Goal: Understand process/instructions: Learn how to perform a task or action

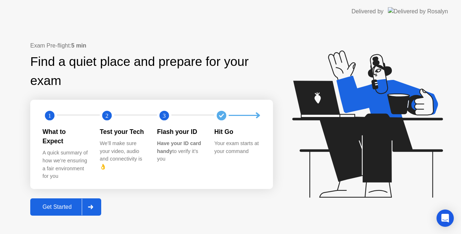
click at [83, 210] on div at bounding box center [90, 207] width 17 height 17
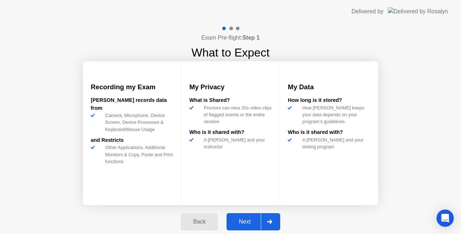
click at [237, 222] on div "Next" at bounding box center [245, 222] width 32 height 6
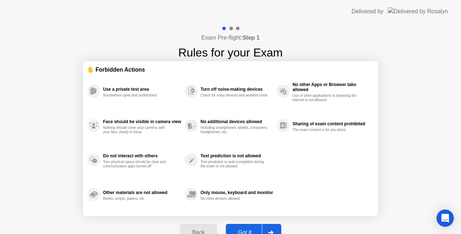
click at [242, 225] on button "Got it" at bounding box center [254, 232] width 56 height 17
select select "**********"
select select "*******"
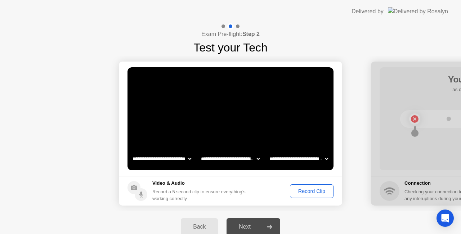
click at [297, 190] on div "Record Clip" at bounding box center [312, 192] width 39 height 6
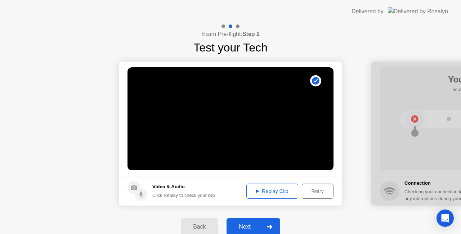
click at [247, 224] on div "Next" at bounding box center [245, 227] width 32 height 6
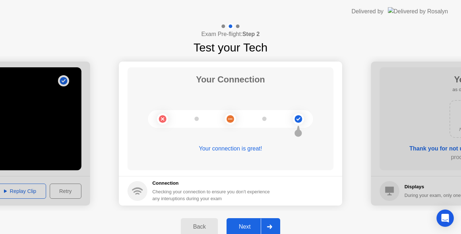
click at [247, 224] on div "Next" at bounding box center [245, 227] width 32 height 6
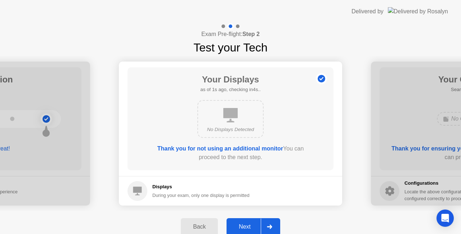
click at [219, 147] on b "Thank you for not using an additional monitor" at bounding box center [221, 149] width 126 height 6
click at [236, 224] on div "Next" at bounding box center [245, 227] width 32 height 6
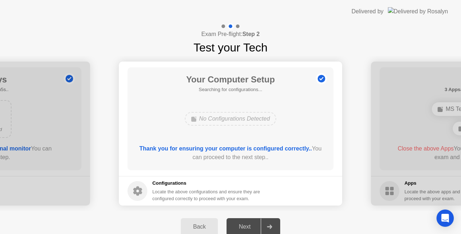
click at [207, 222] on button "Back" at bounding box center [199, 226] width 37 height 17
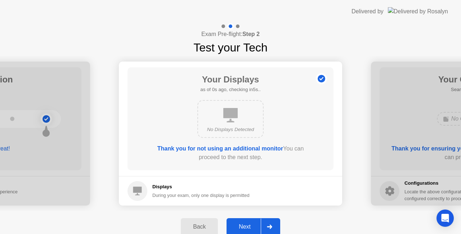
click at [200, 226] on div "Back" at bounding box center [199, 227] width 33 height 6
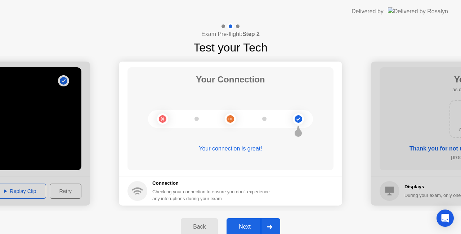
click at [240, 226] on div "Next" at bounding box center [245, 227] width 32 height 6
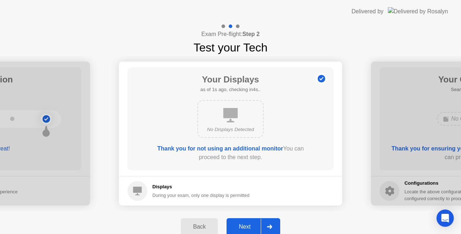
click at [240, 226] on div "Next" at bounding box center [245, 227] width 32 height 6
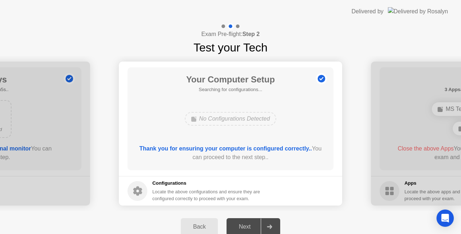
click at [240, 226] on div "Next" at bounding box center [245, 227] width 32 height 6
click at [259, 224] on div "Next" at bounding box center [245, 227] width 32 height 6
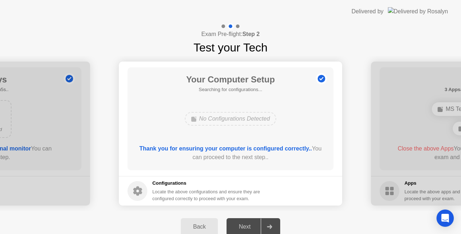
click at [259, 224] on div "Next" at bounding box center [245, 227] width 32 height 6
